Goal: Task Accomplishment & Management: Use online tool/utility

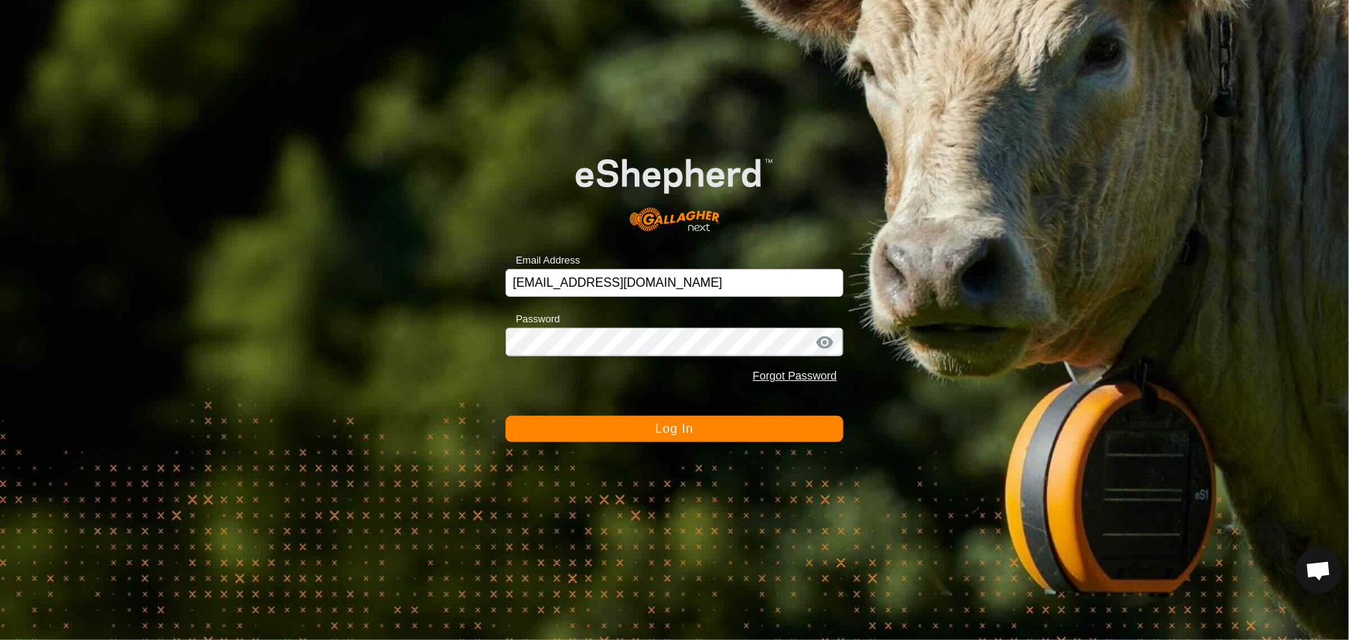
click at [521, 426] on button "Log In" at bounding box center [674, 429] width 337 height 26
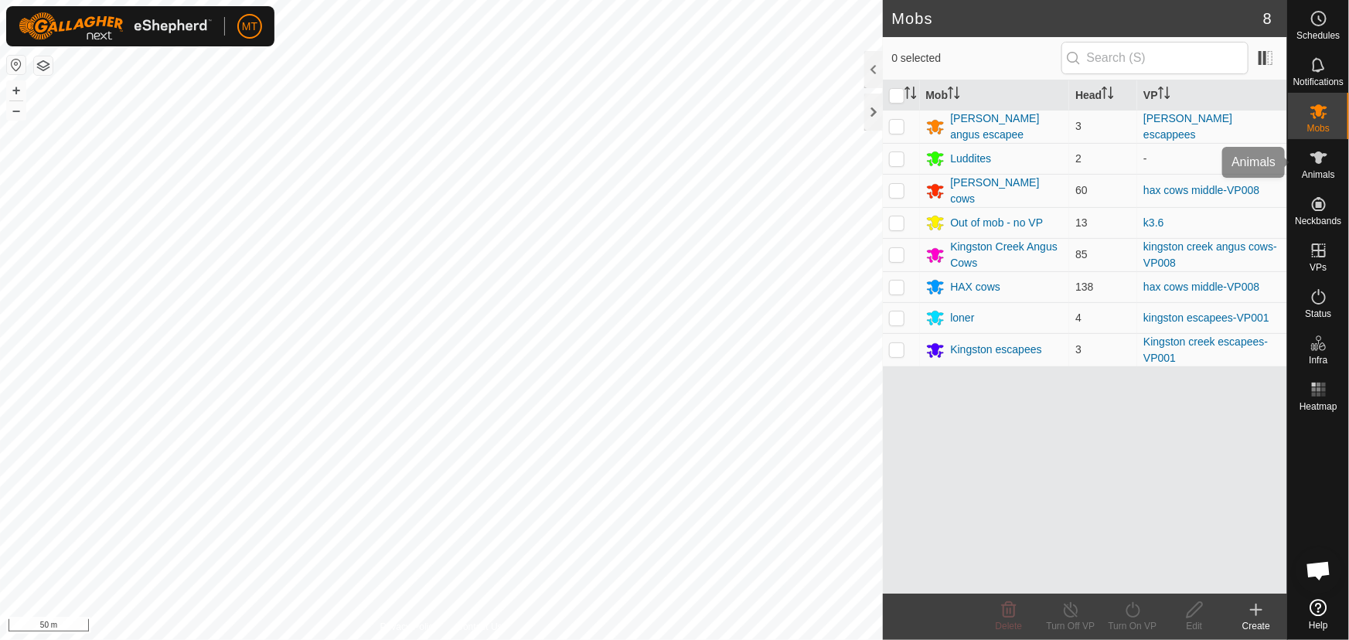
click at [1309, 169] on es-animals-svg-icon at bounding box center [1319, 157] width 28 height 25
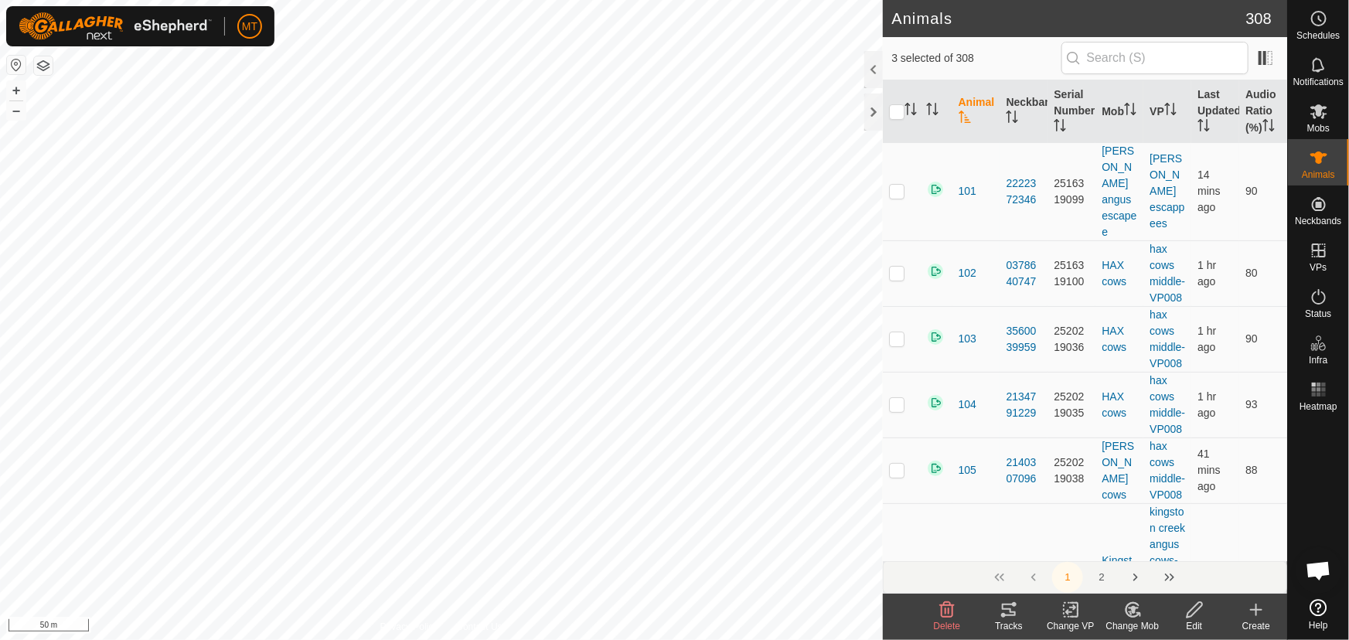
click at [1013, 616] on icon at bounding box center [1009, 610] width 19 height 19
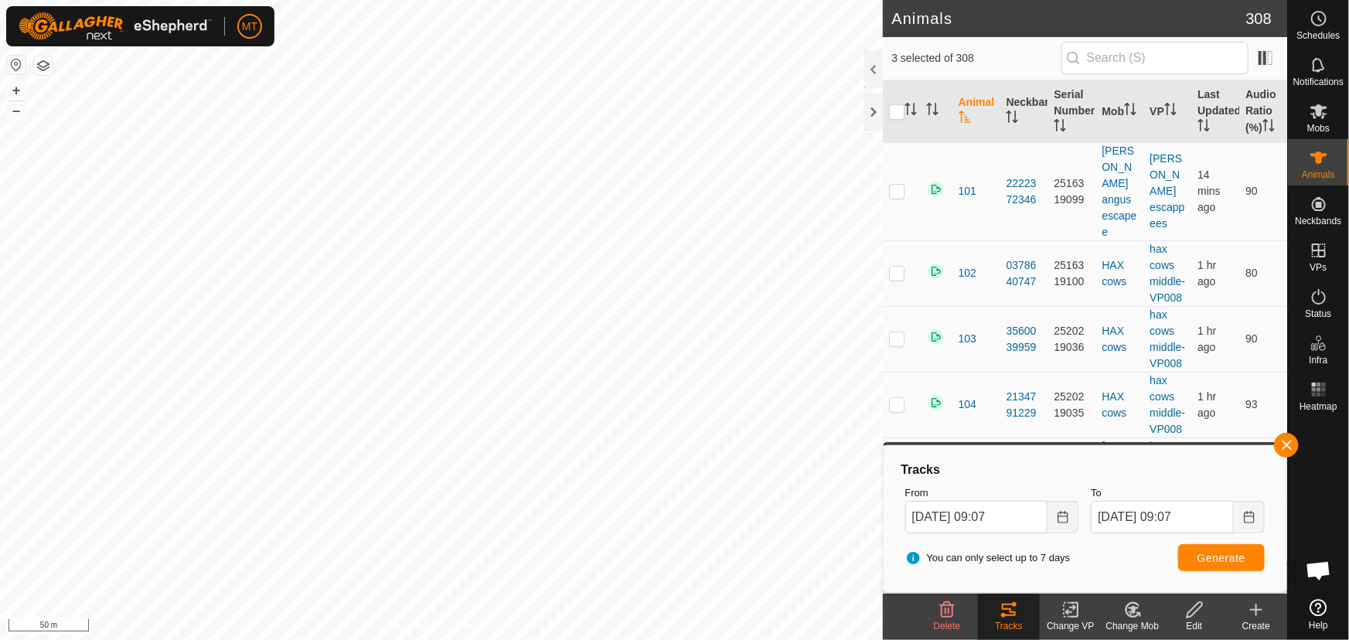
click at [554, 0] on html "MT Schedules Notifications Mobs Animals Neckbands VPs Status Infra Heatmap Help…" at bounding box center [674, 320] width 1349 height 640
click at [1061, 515] on icon "Choose Date" at bounding box center [1063, 517] width 12 height 12
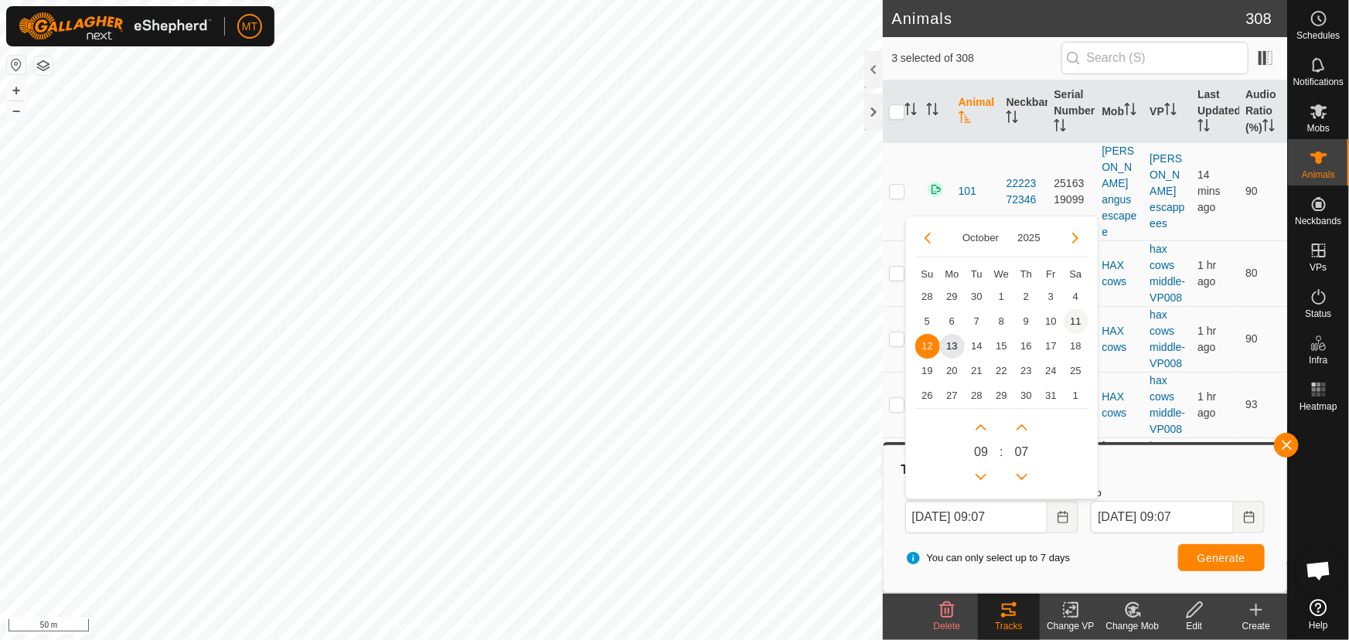
click at [1075, 319] on span "11" at bounding box center [1076, 321] width 25 height 25
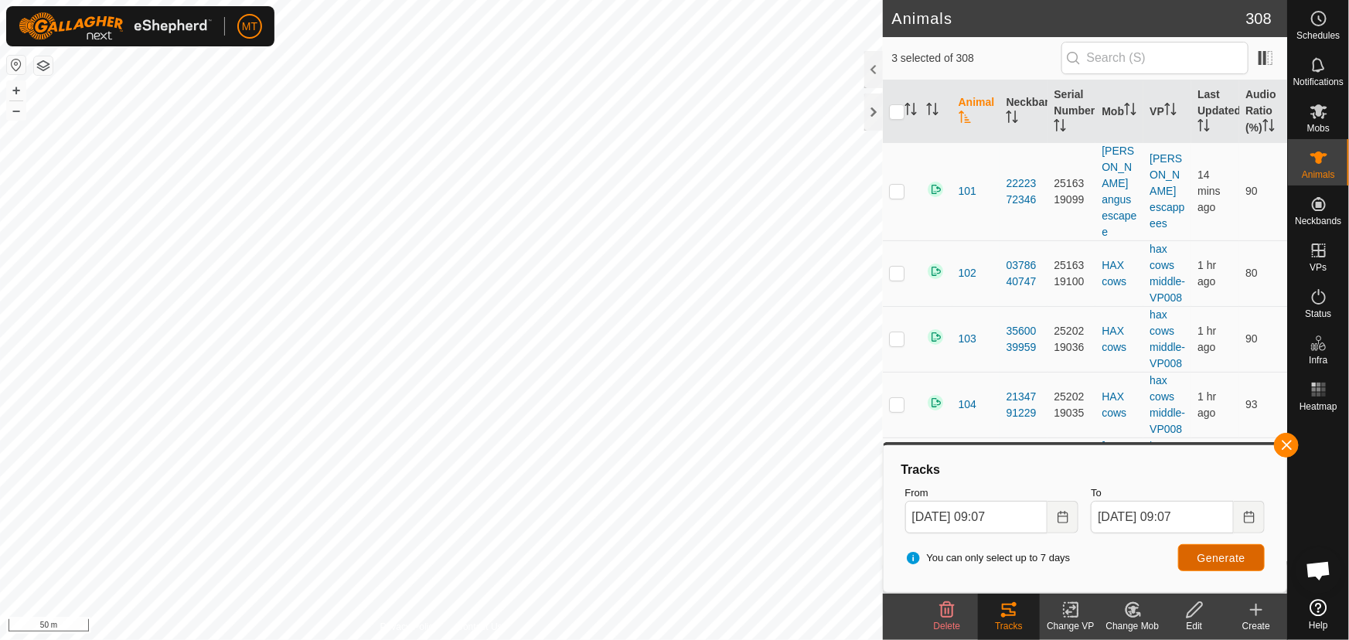
click at [1216, 557] on span "Generate" at bounding box center [1222, 558] width 48 height 12
click at [1066, 516] on icon "Choose Date" at bounding box center [1063, 517] width 10 height 12
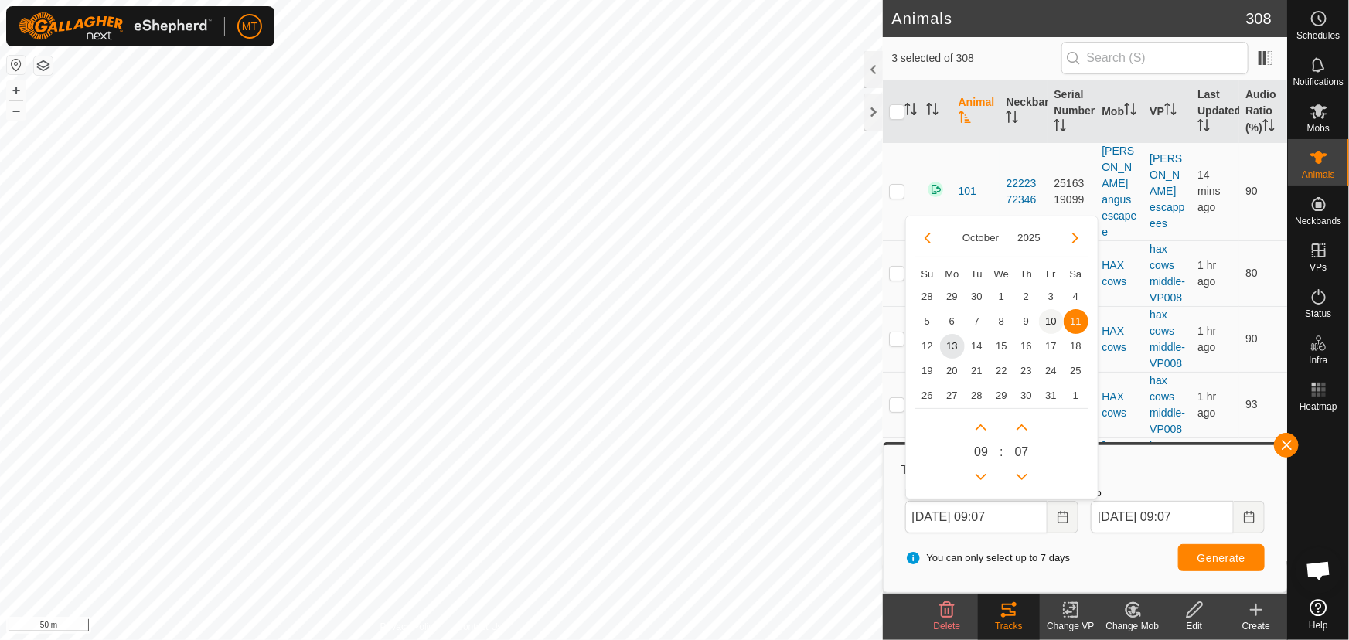
click at [1045, 317] on span "10" at bounding box center [1051, 321] width 25 height 25
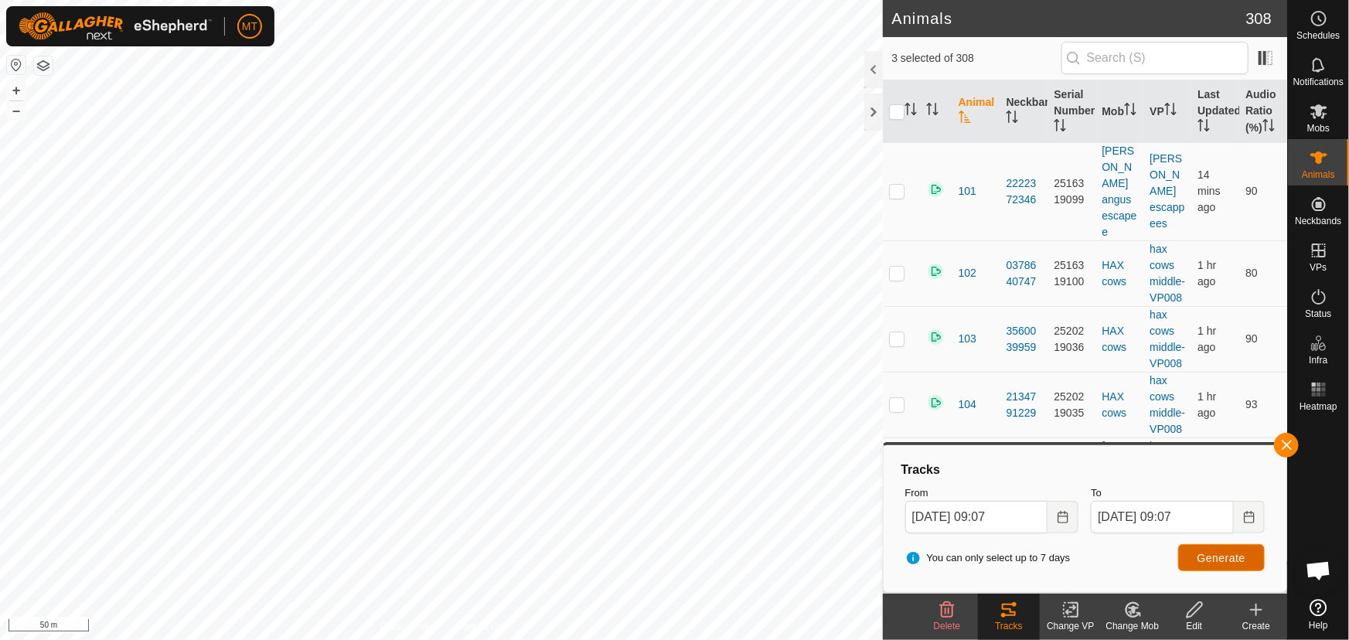
click at [1214, 564] on button "Generate" at bounding box center [1221, 557] width 87 height 27
click at [1066, 511] on icon "Choose Date" at bounding box center [1063, 517] width 10 height 12
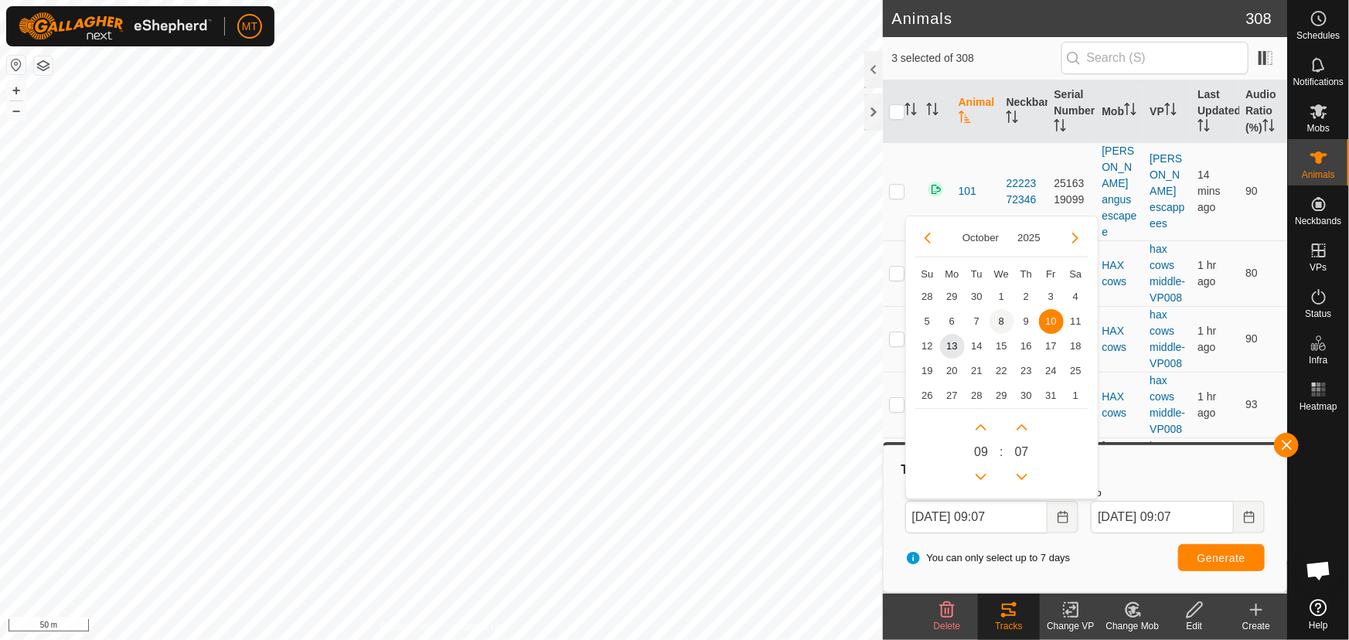
click at [1001, 318] on span "8" at bounding box center [1002, 321] width 25 height 25
type input "[DATE] 09:07"
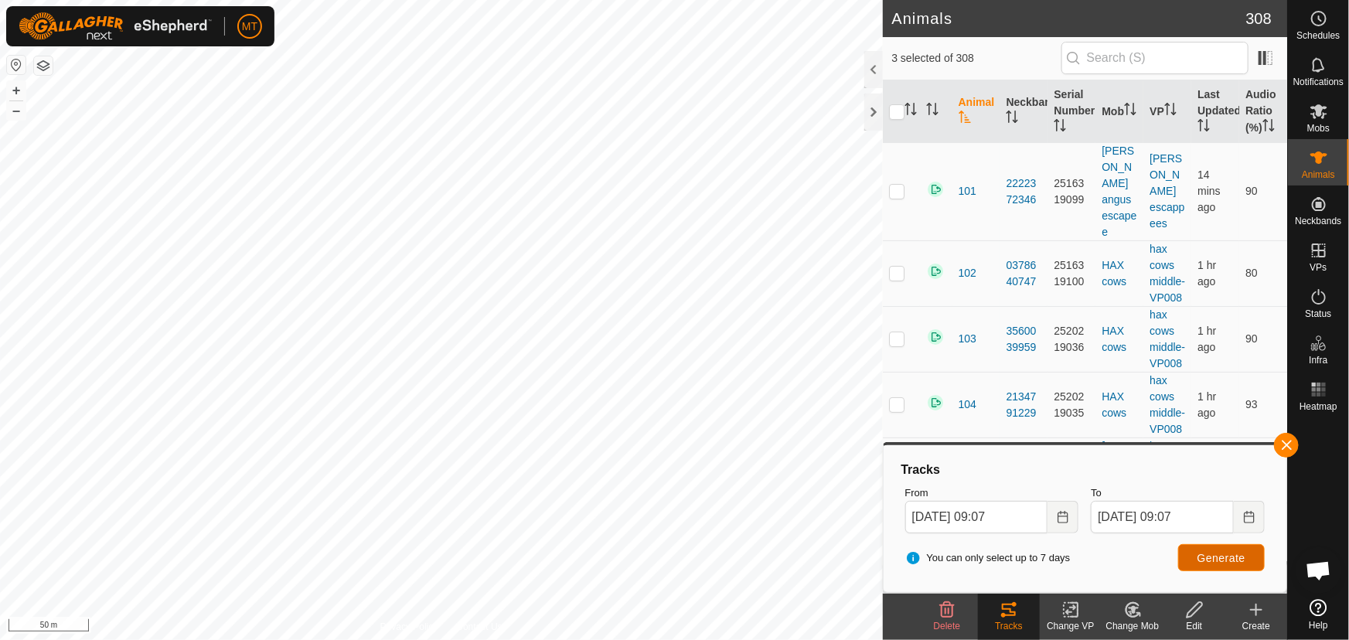
click at [1185, 557] on button "Generate" at bounding box center [1221, 557] width 87 height 27
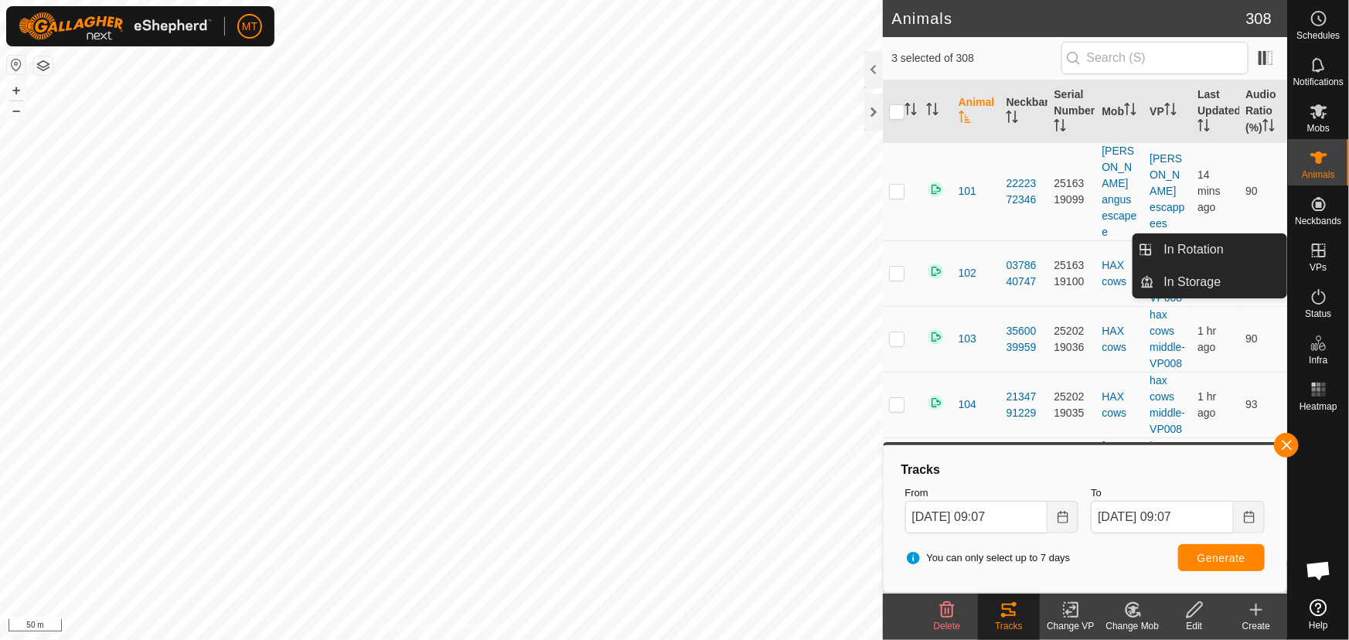
click at [1320, 255] on icon at bounding box center [1319, 250] width 19 height 19
click at [1214, 254] on link "In Rotation" at bounding box center [1221, 249] width 132 height 31
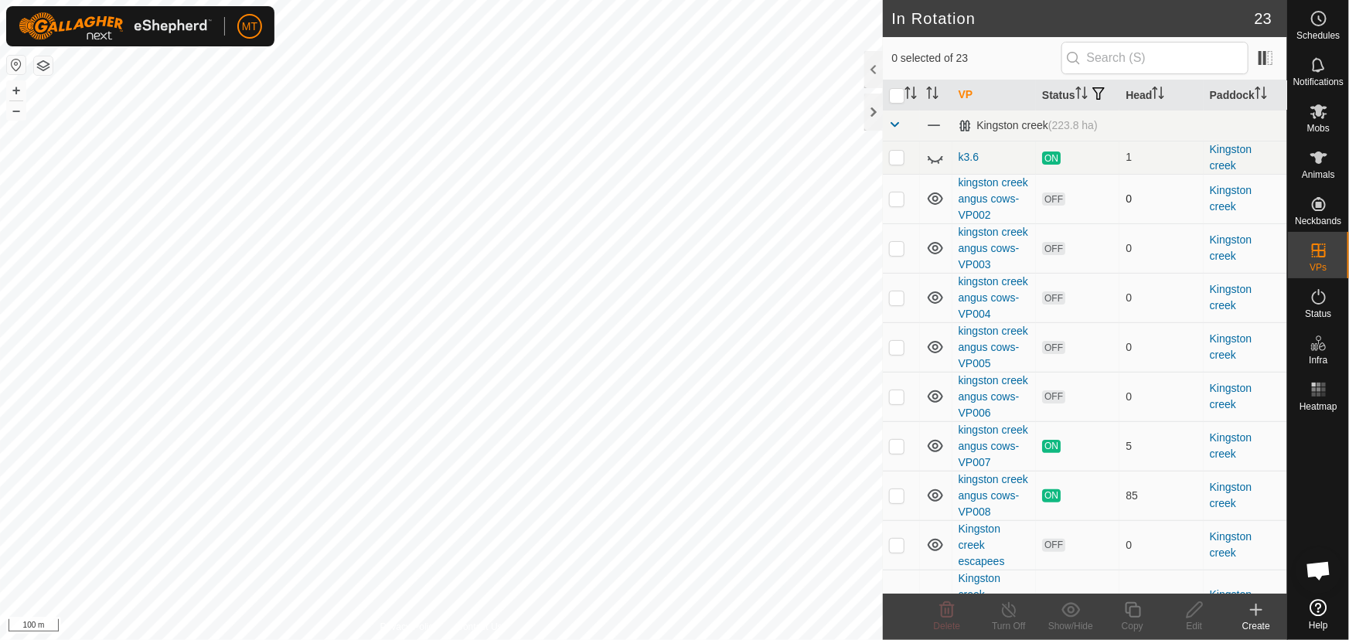
checkbox input "true"
click at [1139, 611] on icon at bounding box center [1133, 610] width 19 height 19
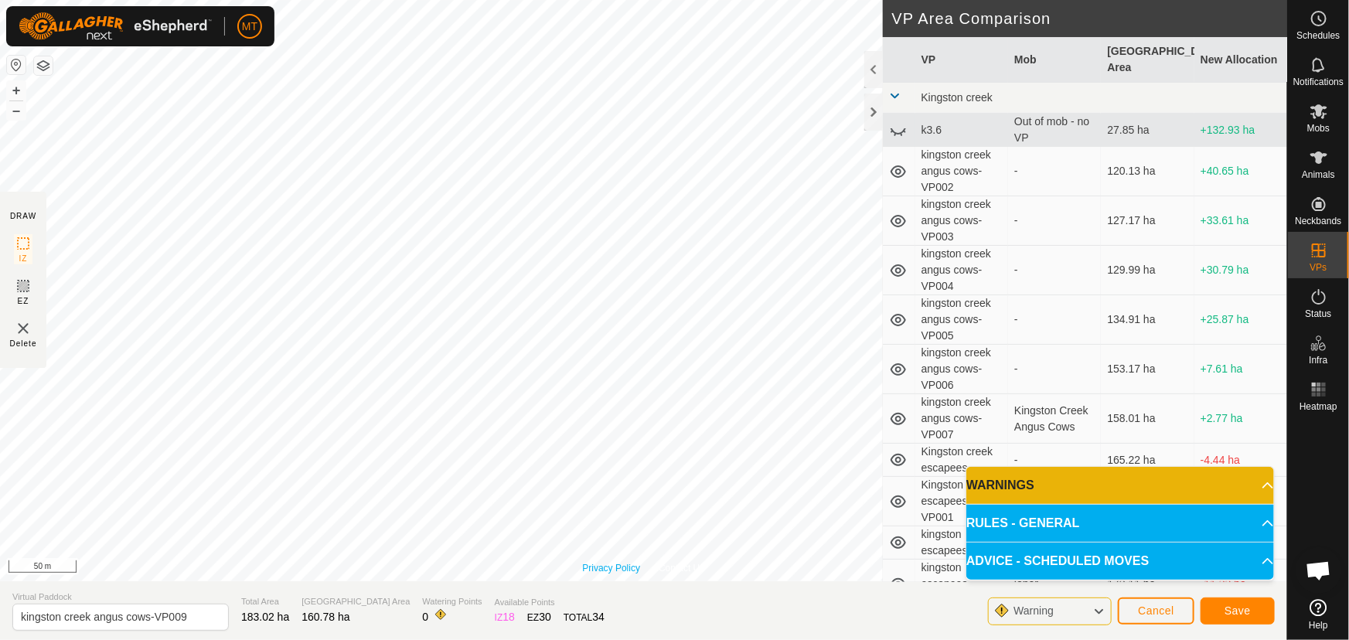
click at [585, 571] on div "Privacy Policy Contact Us Type: Inclusion Zone undefined Animal + – ⇧ i 50 m" at bounding box center [644, 291] width 1288 height 582
click at [837, 639] on div "Privacy Policy Contact Us Type: Inclusion Zone undefined Animal + – ⇧ i 100 m D…" at bounding box center [644, 320] width 1288 height 640
click at [906, 196] on div "Privacy Policy Contact Us Type: Inclusion Zone undefined Animal + – ⇧ i 50 m DR…" at bounding box center [644, 320] width 1288 height 640
click at [1233, 611] on span "Save" at bounding box center [1238, 611] width 26 height 12
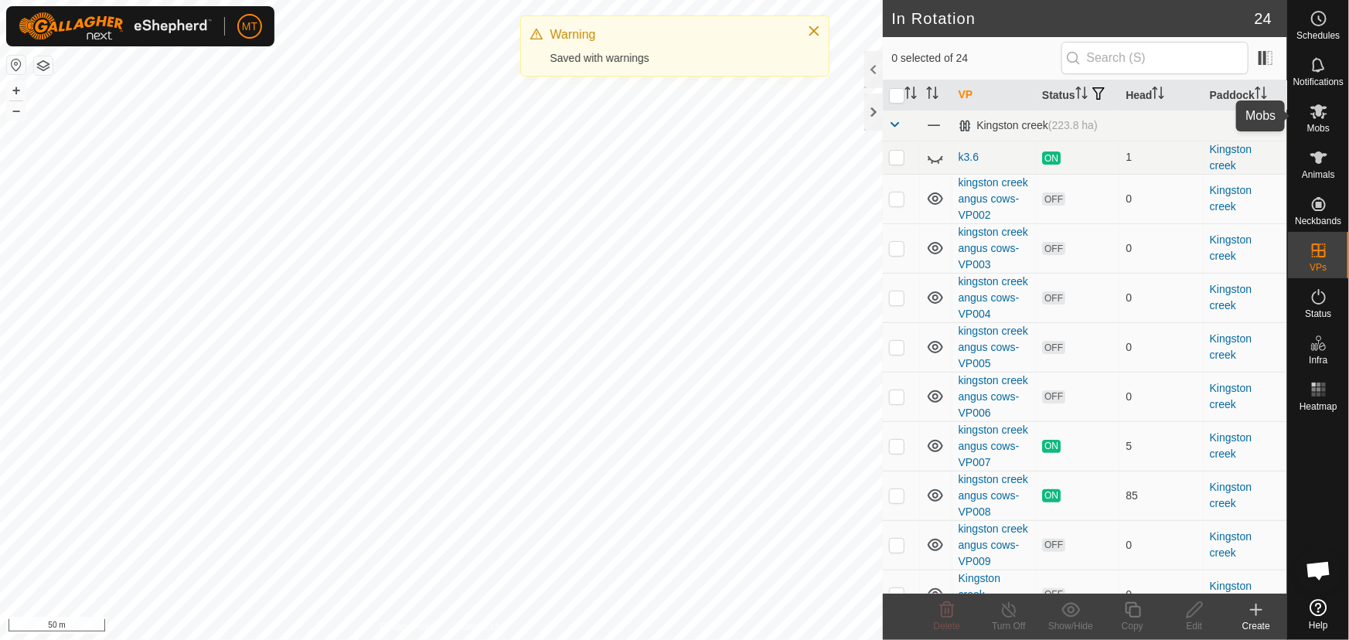
click at [1314, 108] on icon at bounding box center [1319, 111] width 19 height 19
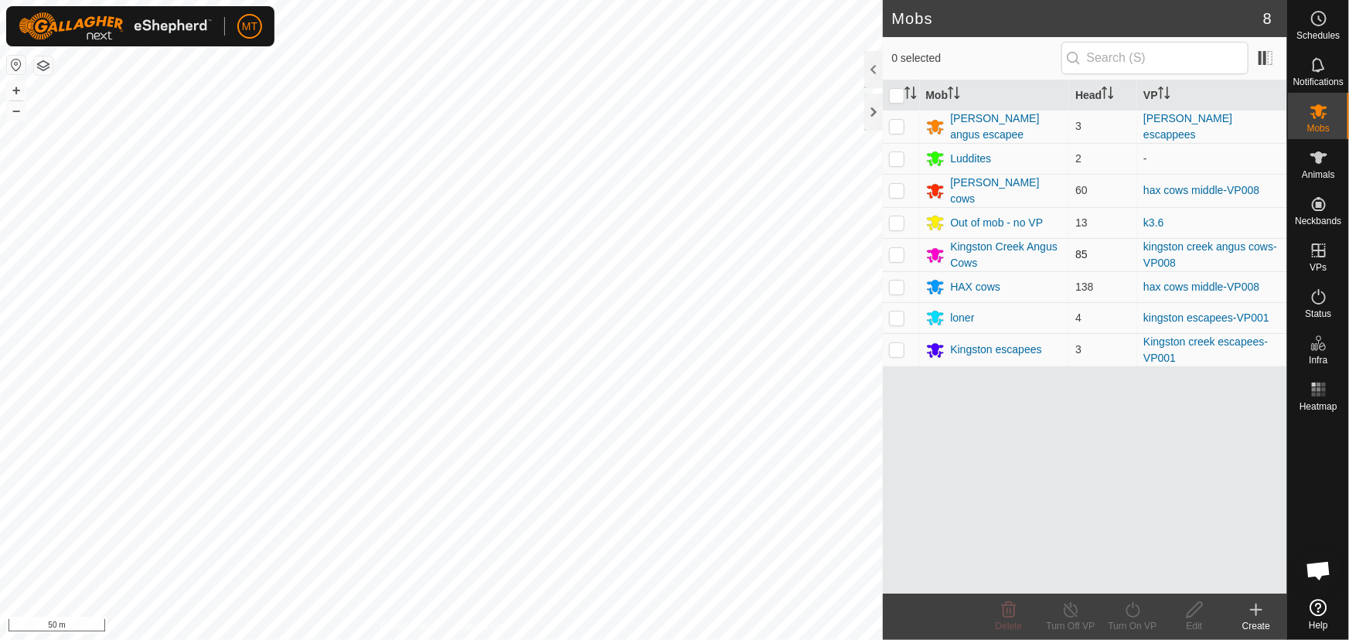
click at [897, 248] on p-checkbox at bounding box center [896, 254] width 15 height 12
checkbox input "true"
click at [1136, 609] on icon at bounding box center [1133, 610] width 19 height 19
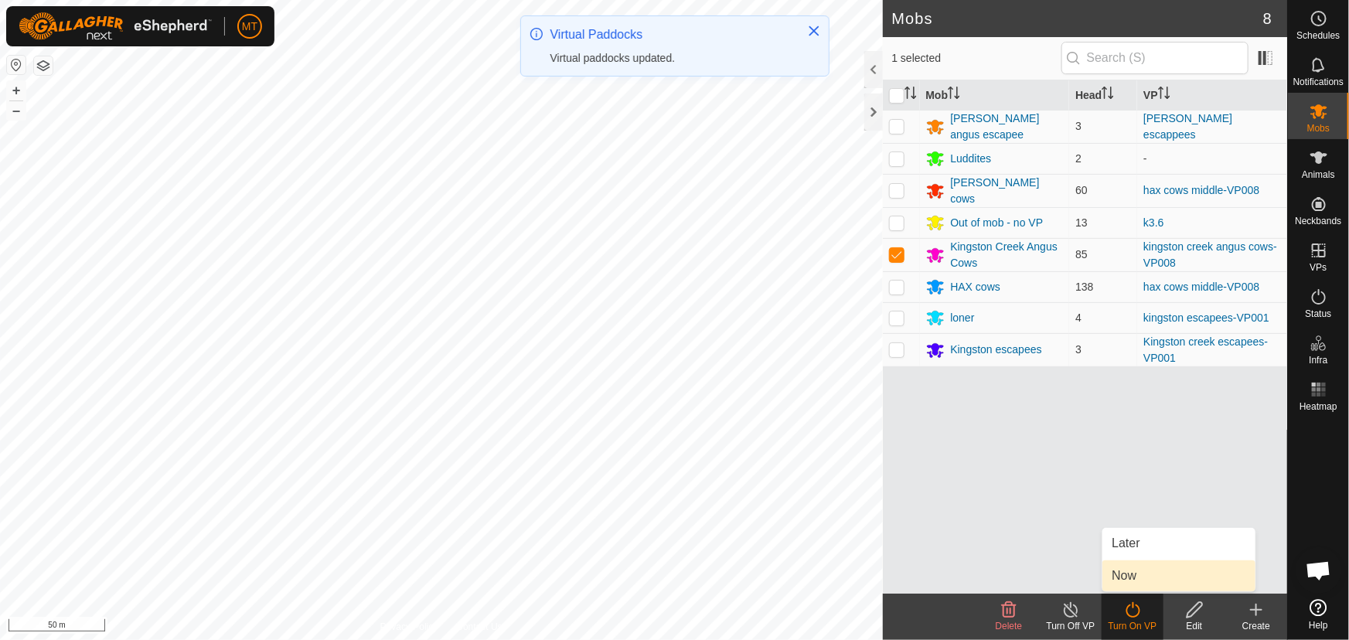
click at [1131, 572] on link "Now" at bounding box center [1179, 576] width 153 height 31
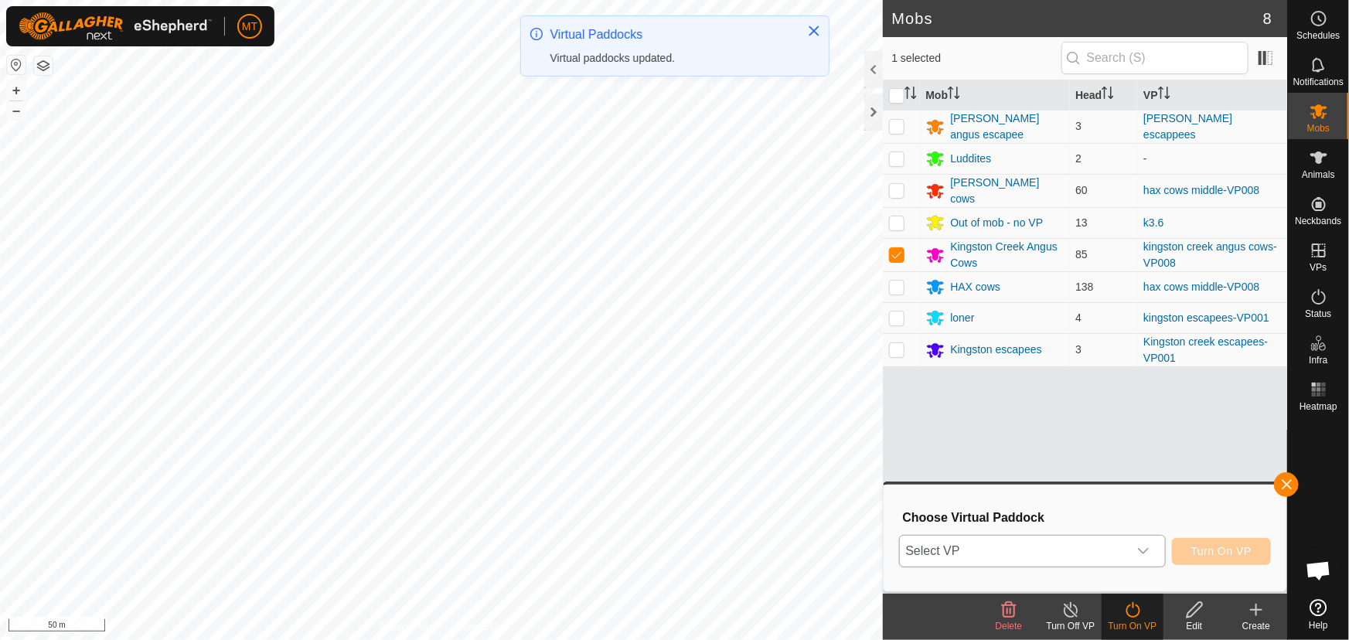
click at [1033, 541] on span "Select VP" at bounding box center [1014, 551] width 228 height 31
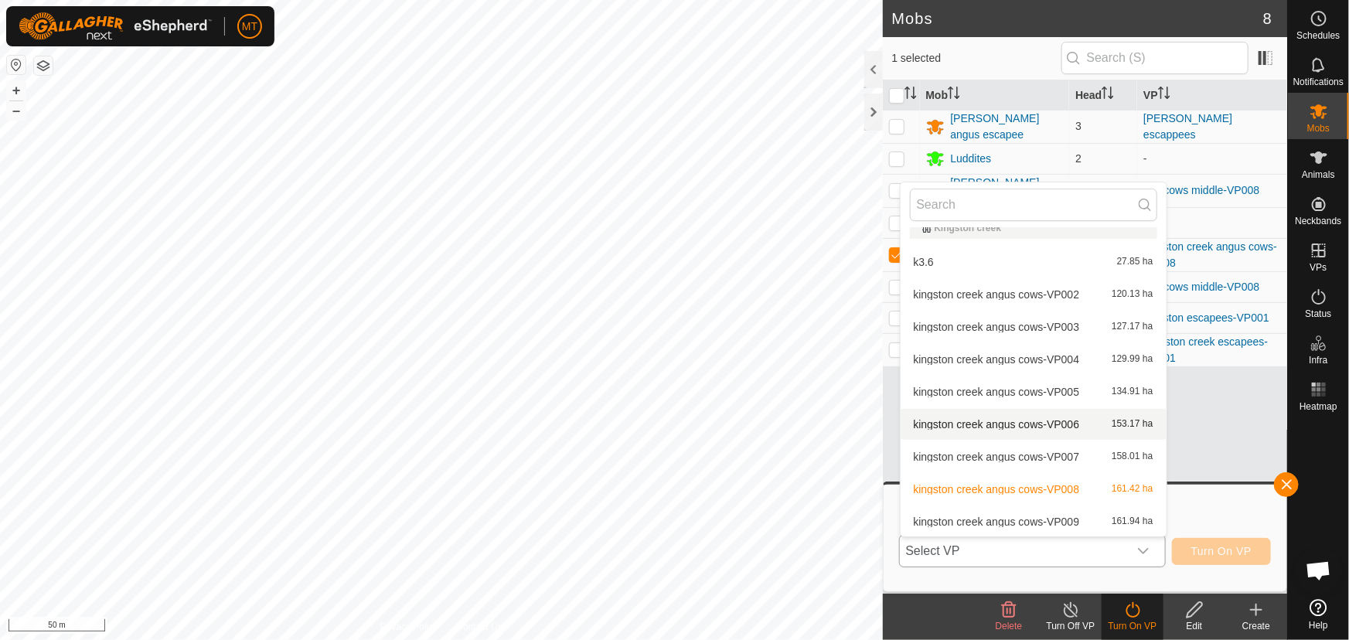
scroll to position [87, 0]
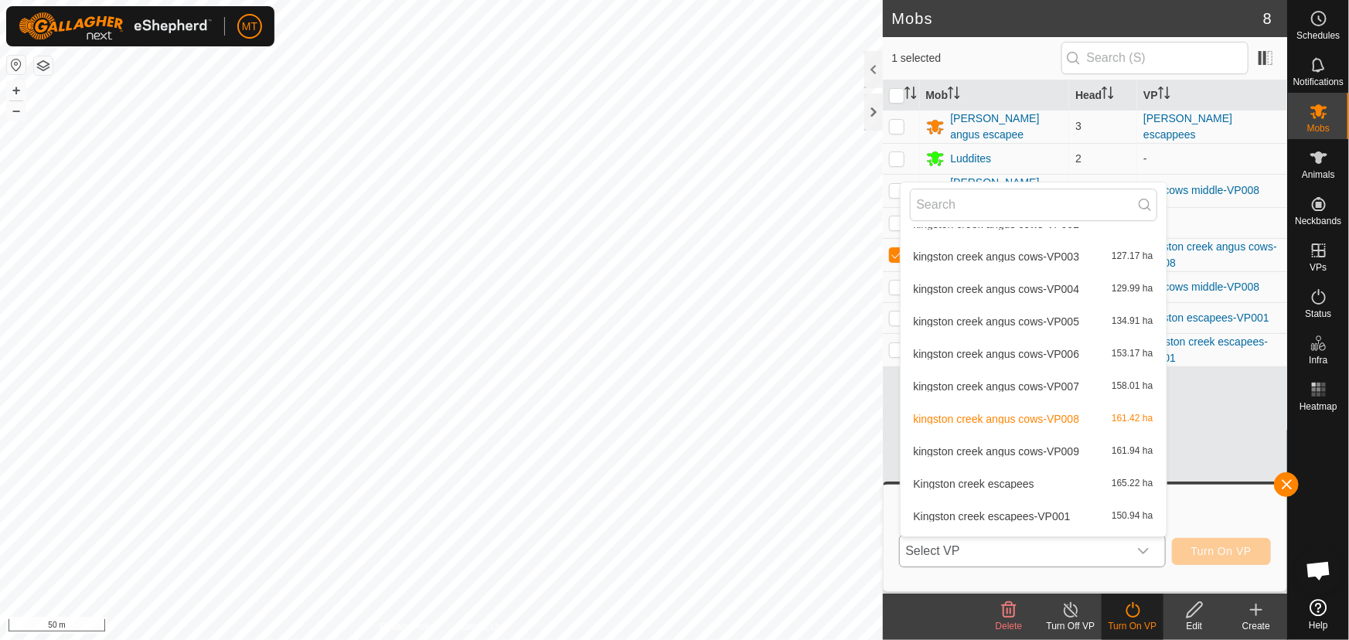
click at [1061, 450] on li "kingston creek angus cows-VP009 161.94 ha" at bounding box center [1034, 451] width 266 height 31
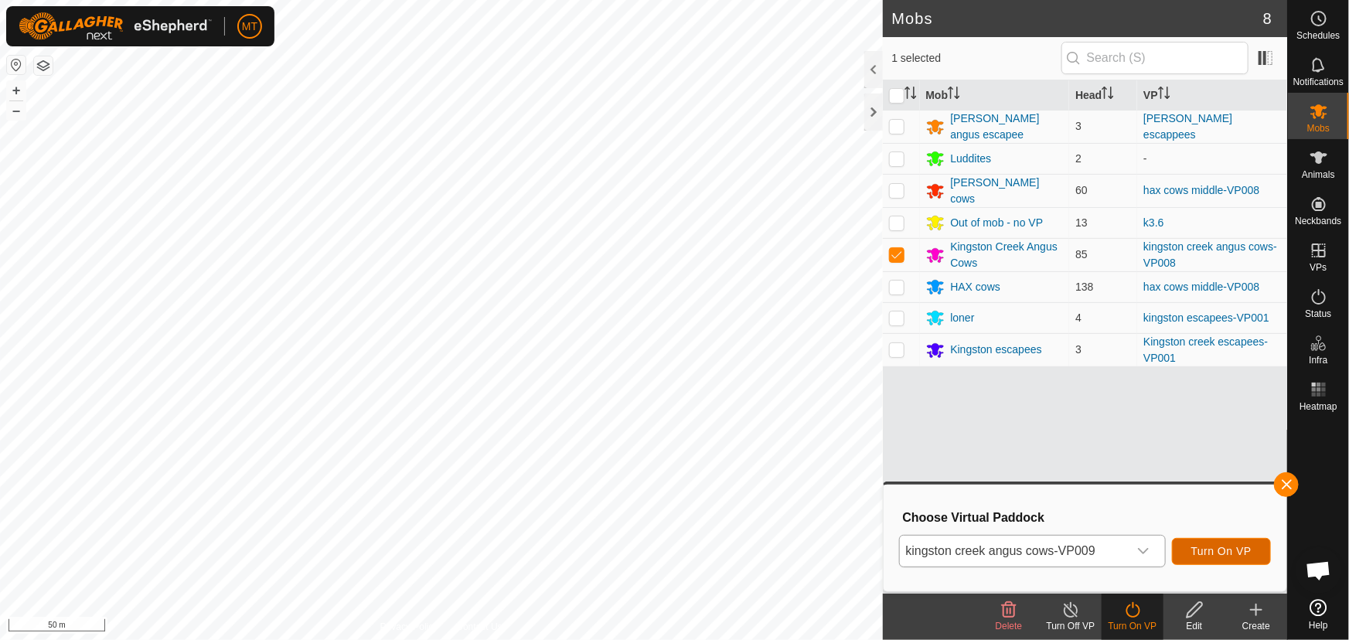
click at [1230, 550] on span "Turn On VP" at bounding box center [1222, 551] width 60 height 12
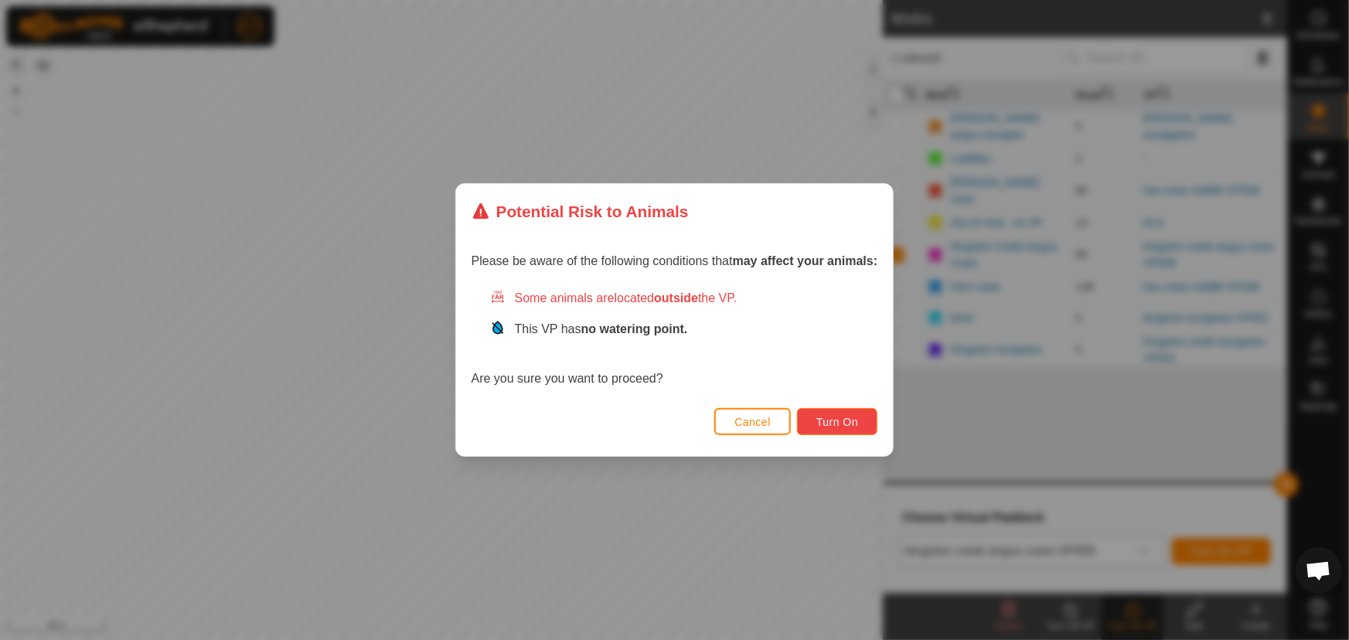
click at [858, 429] on button "Turn On" at bounding box center [837, 421] width 80 height 27
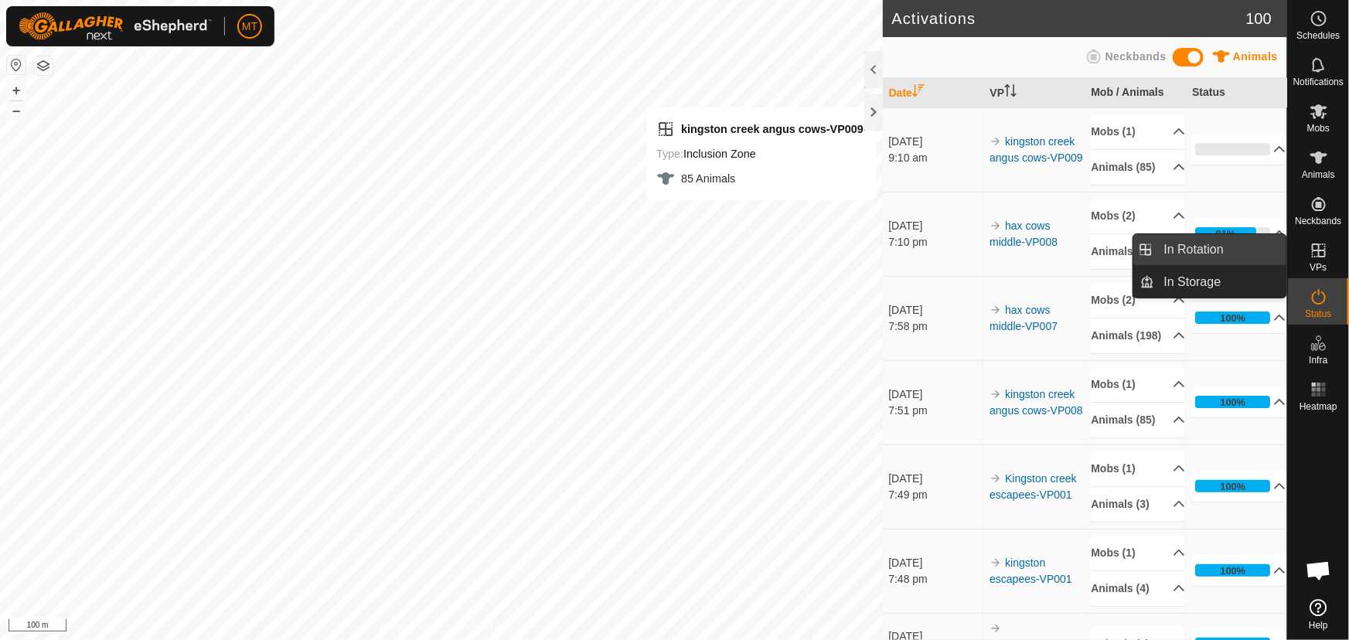
click at [1193, 247] on link "In Rotation" at bounding box center [1221, 249] width 132 height 31
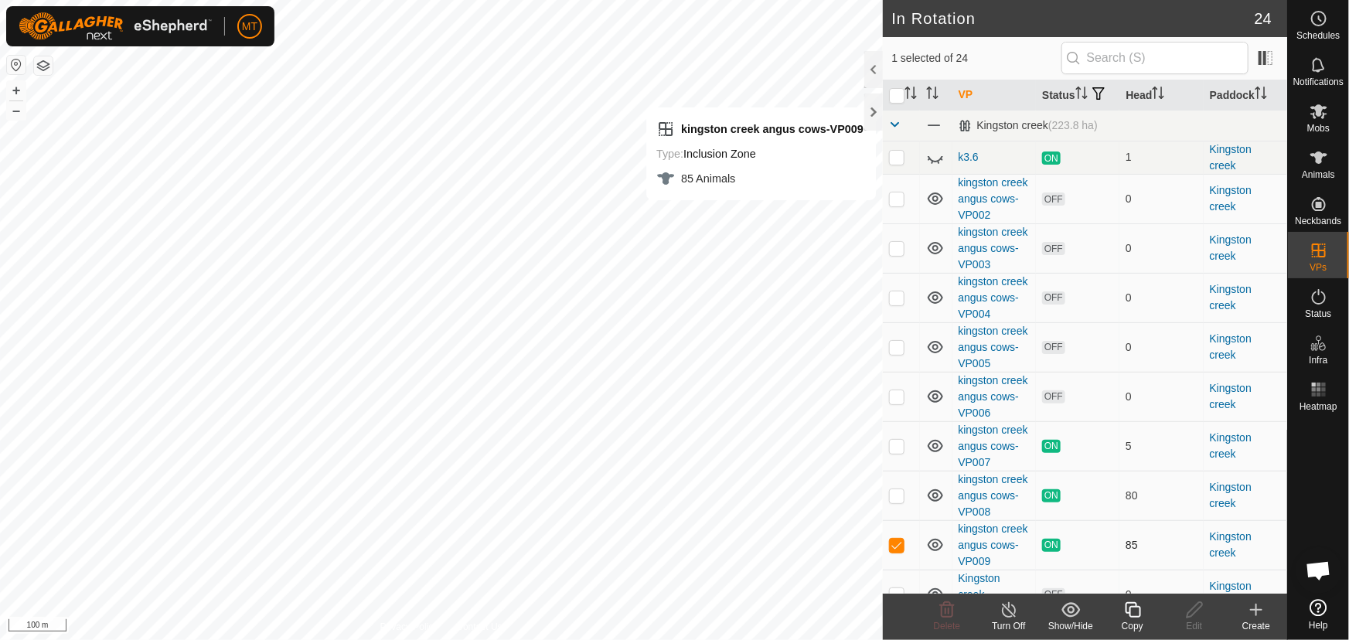
click at [900, 551] on p-checkbox at bounding box center [896, 545] width 15 height 12
checkbox input "false"
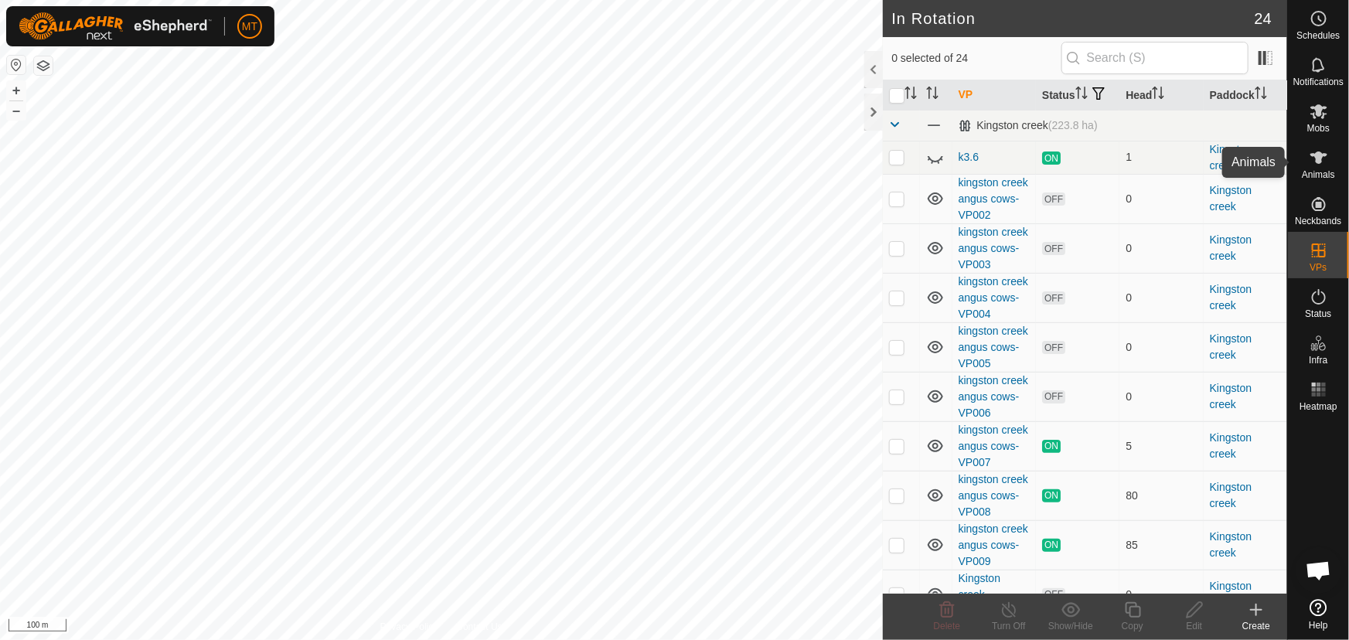
drag, startPoint x: 1325, startPoint y: 155, endPoint x: 1295, endPoint y: 162, distance: 31.0
click at [1325, 155] on icon at bounding box center [1319, 158] width 17 height 12
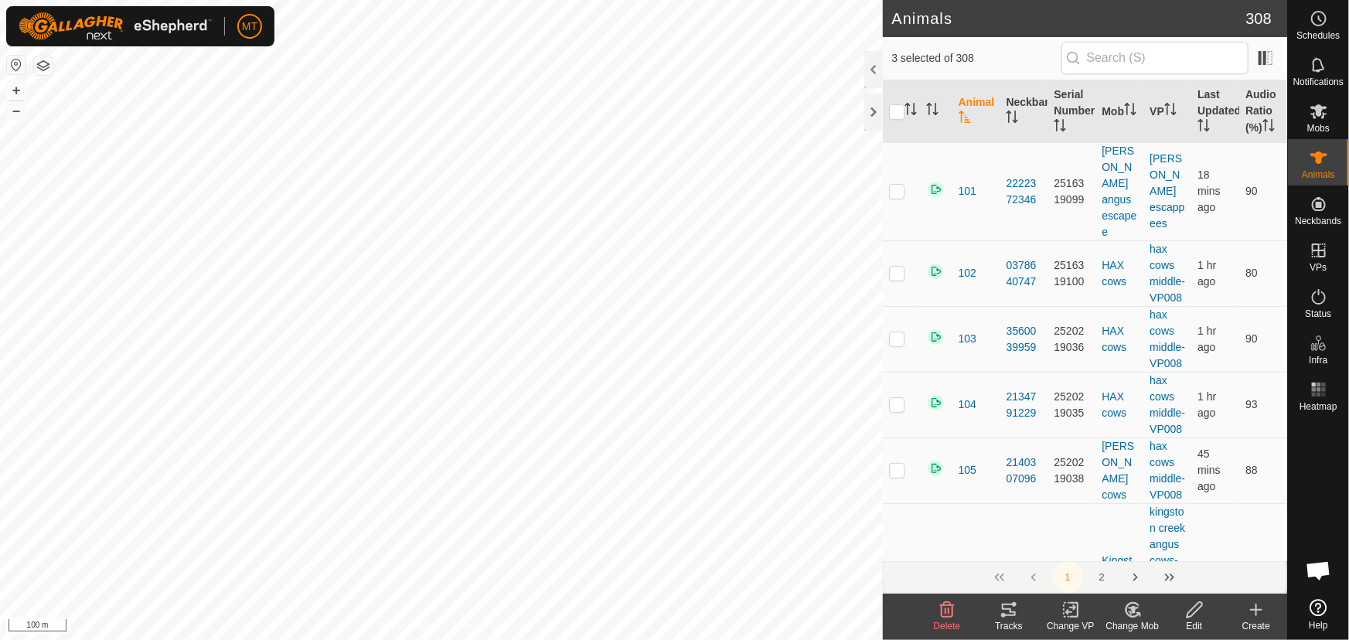
click at [1013, 619] on icon at bounding box center [1009, 610] width 19 height 19
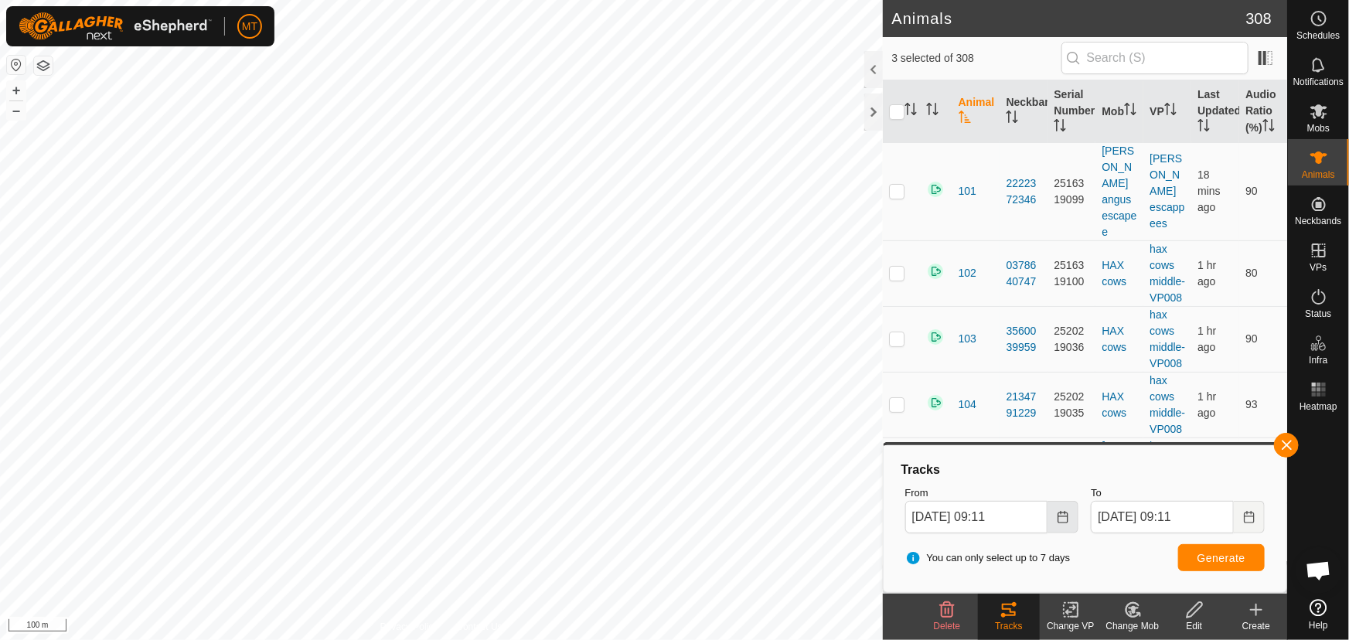
click at [1060, 519] on icon "Choose Date" at bounding box center [1063, 517] width 12 height 12
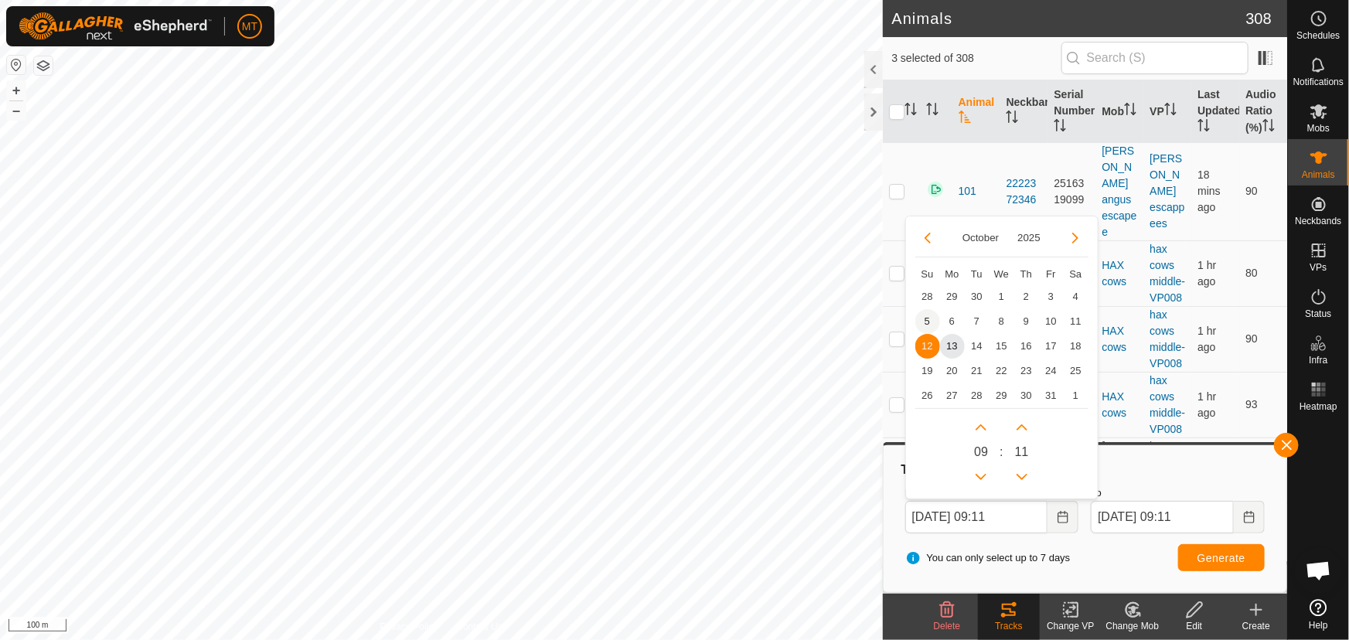
click at [930, 319] on span "5" at bounding box center [928, 321] width 25 height 25
type input "[DATE] 09:11"
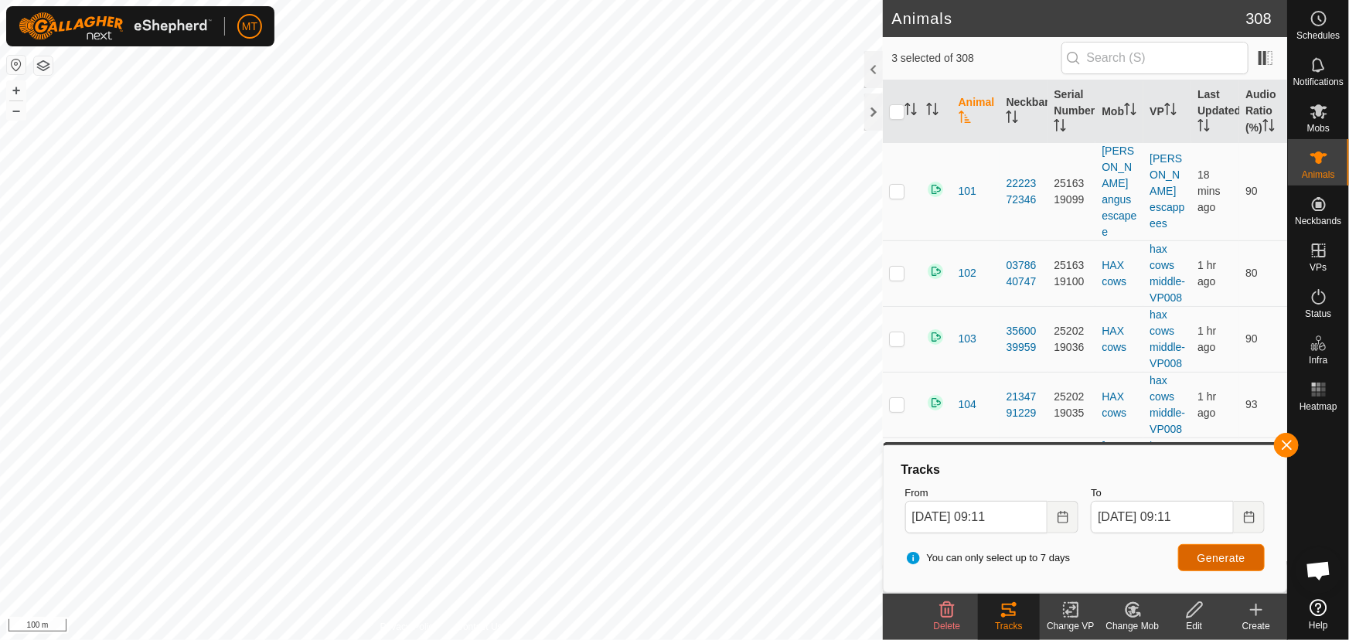
click at [1229, 558] on span "Generate" at bounding box center [1222, 558] width 48 height 12
click at [916, 105] on icon "Activate to sort" at bounding box center [911, 109] width 12 height 12
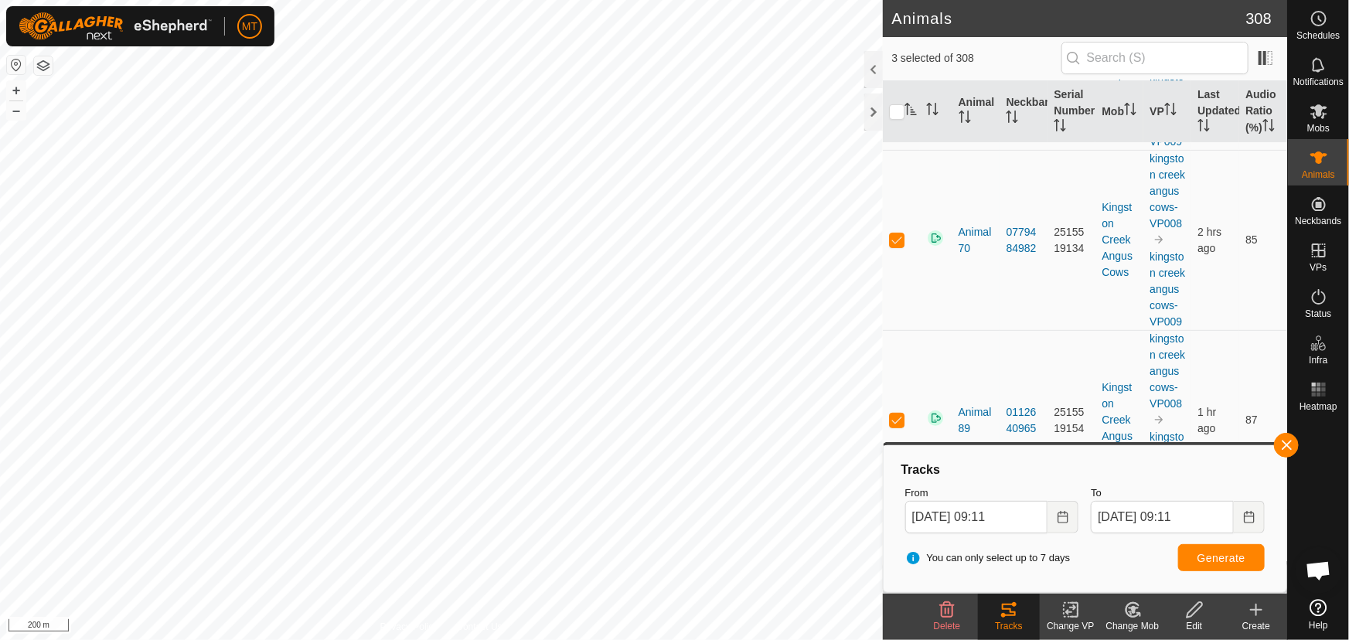
scroll to position [70, 0]
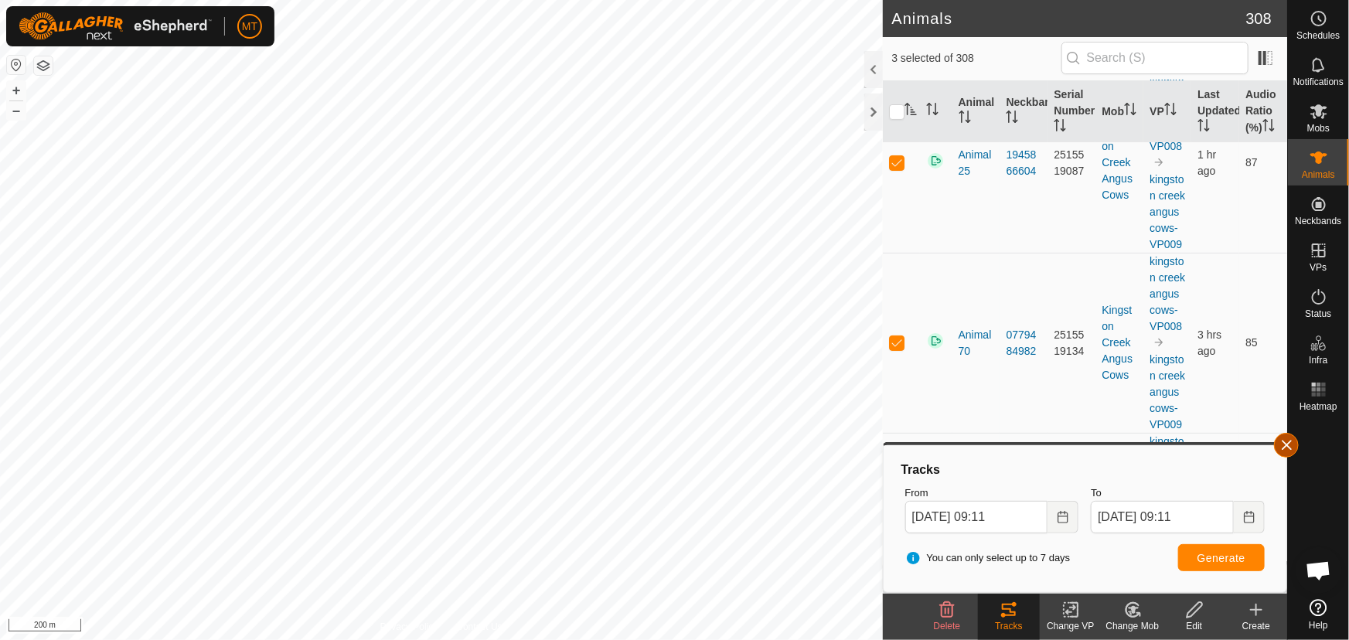
click at [1284, 441] on button "button" at bounding box center [1286, 445] width 25 height 25
